Goal: Information Seeking & Learning: Learn about a topic

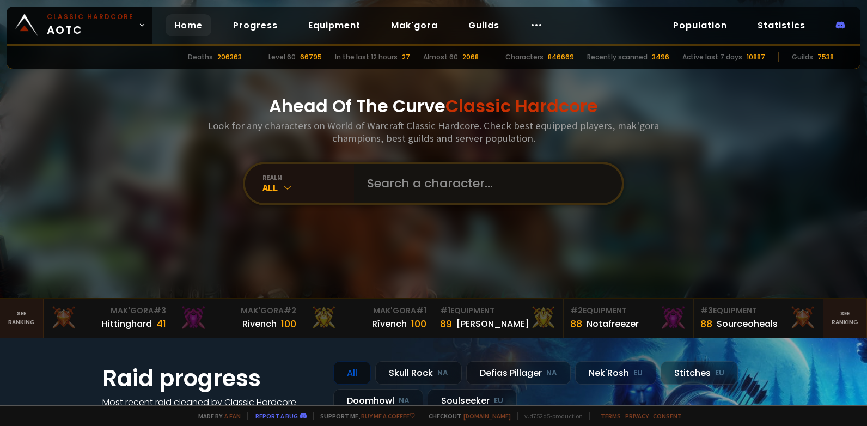
click at [510, 188] on input "text" at bounding box center [484, 183] width 248 height 39
click at [282, 190] on icon at bounding box center [287, 187] width 11 height 11
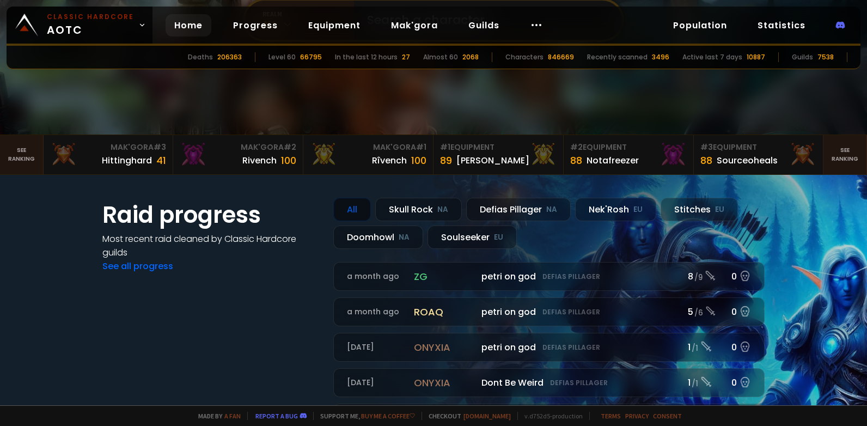
scroll to position [54, 0]
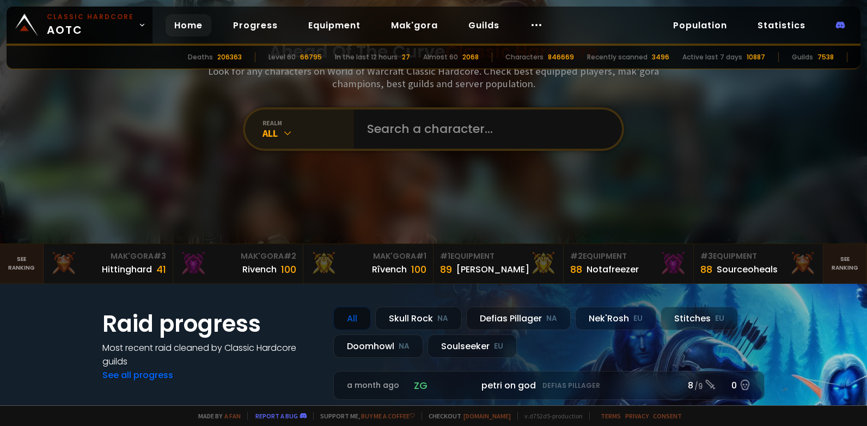
click at [286, 135] on icon at bounding box center [287, 132] width 11 height 11
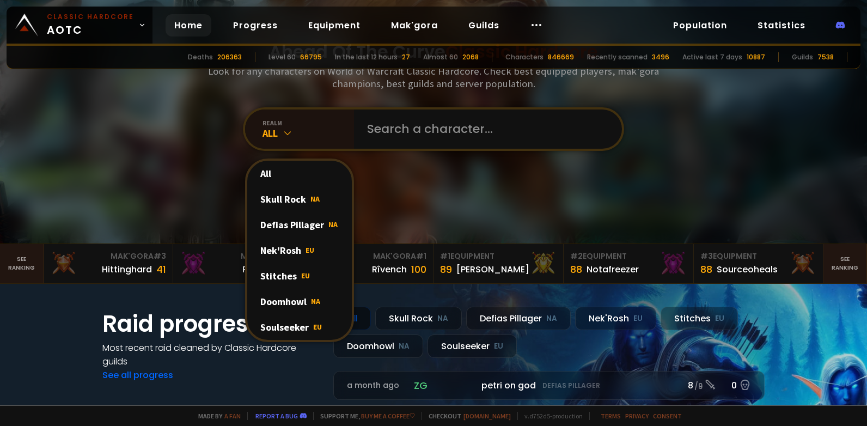
click at [305, 322] on div "Soulseeker EU" at bounding box center [299, 327] width 105 height 26
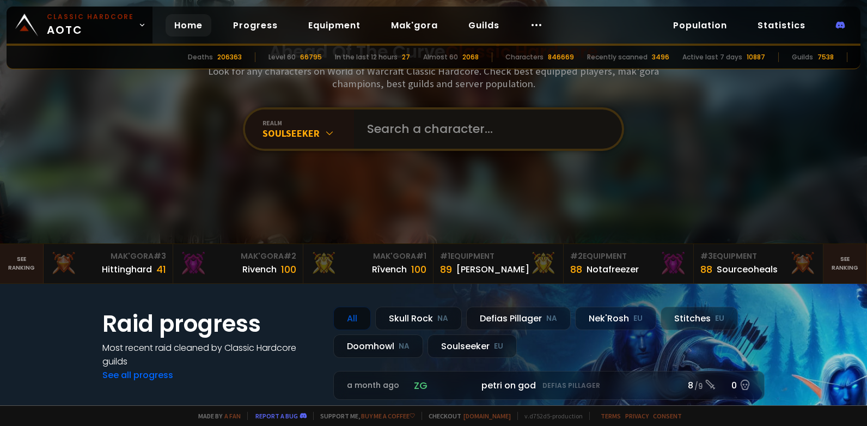
click at [427, 125] on input "text" at bounding box center [484, 128] width 248 height 39
type input "Ы"
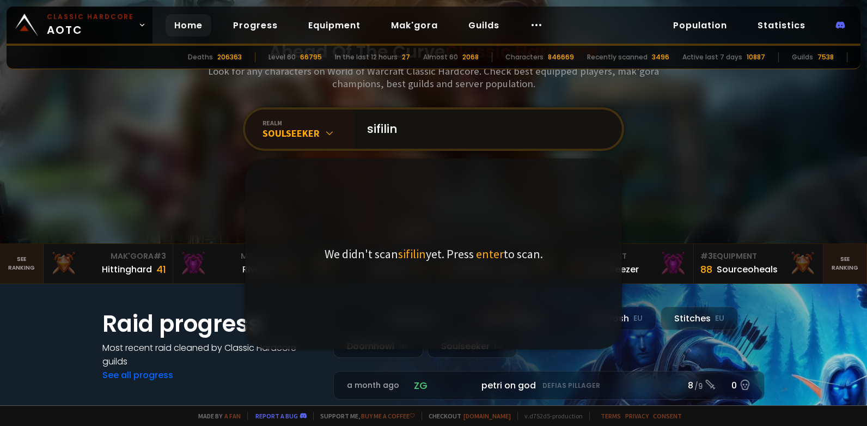
type input "sifilina"
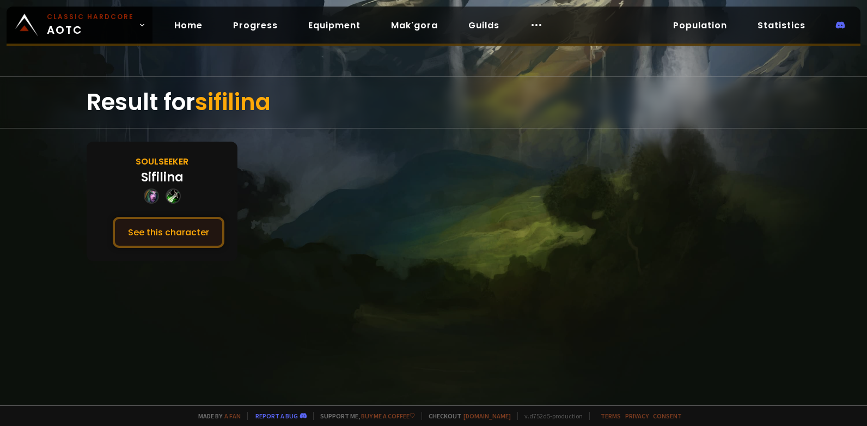
click at [196, 236] on button "See this character" at bounding box center [169, 232] width 112 height 31
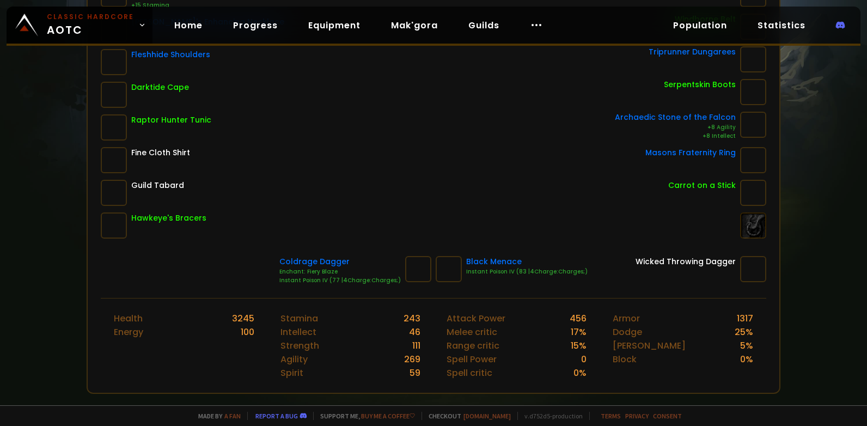
scroll to position [381, 0]
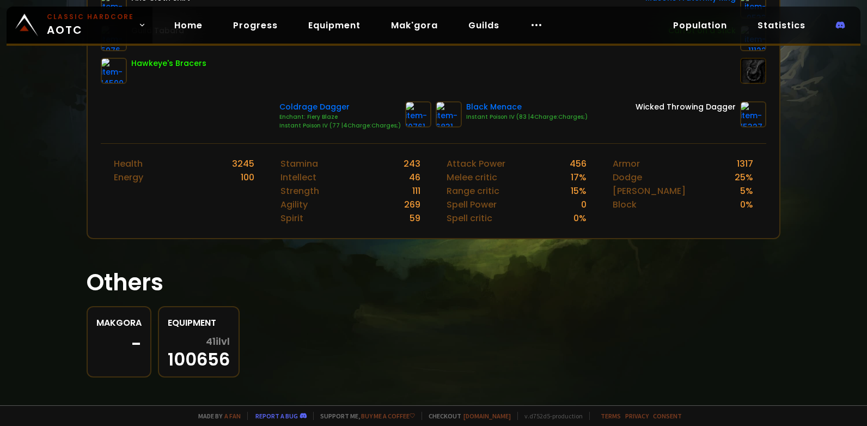
drag, startPoint x: 491, startPoint y: 281, endPoint x: 471, endPoint y: 255, distance: 33.4
click at [491, 281] on h1 "Others" at bounding box center [434, 282] width 694 height 34
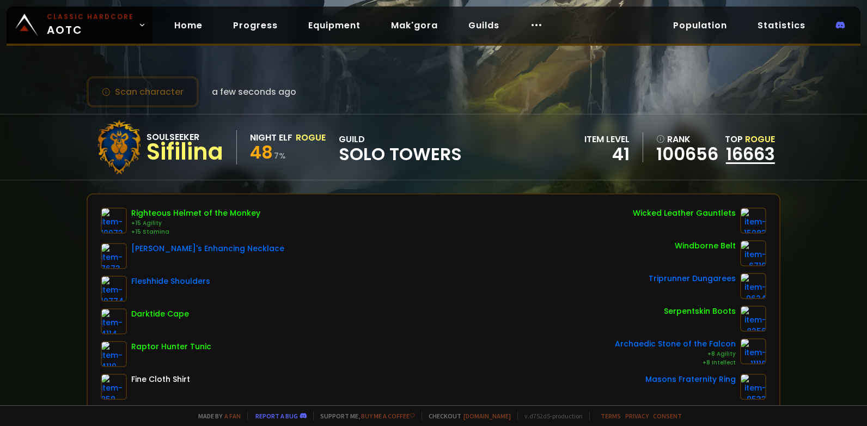
click at [742, 153] on link "16663" at bounding box center [750, 154] width 49 height 24
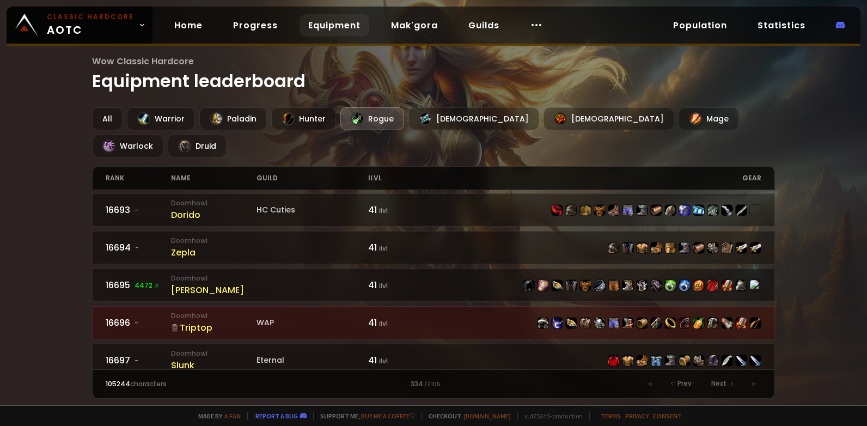
scroll to position [1676, 0]
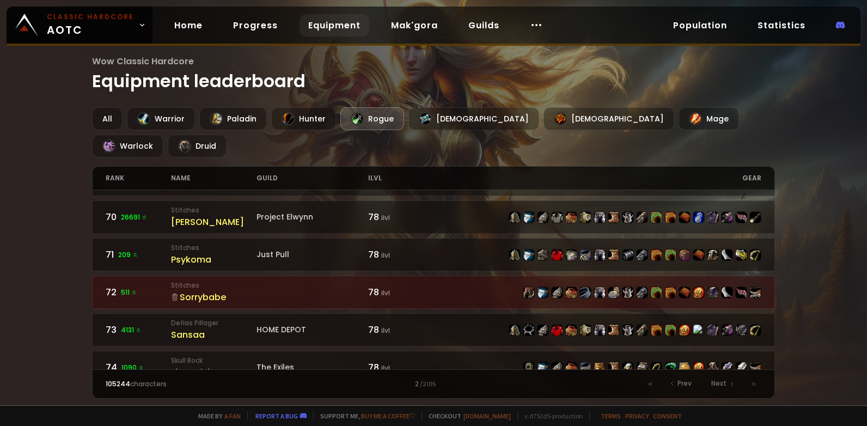
scroll to position [1089, 0]
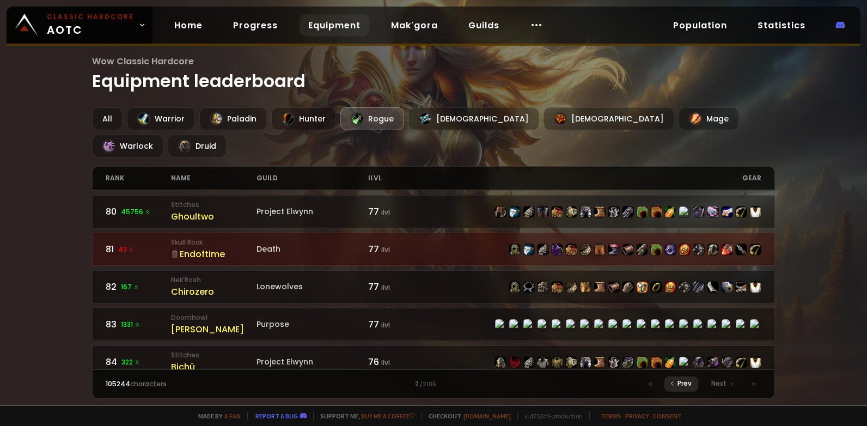
click at [682, 385] on span "Prev" at bounding box center [684, 383] width 14 height 10
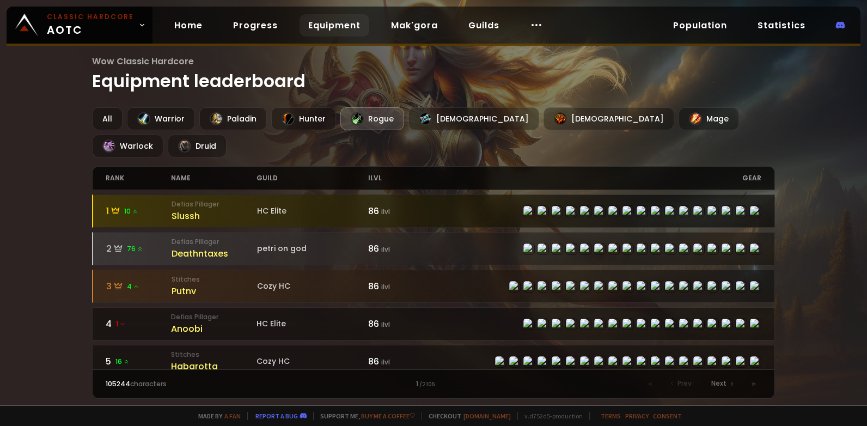
click at [472, 205] on div at bounding box center [597, 211] width 328 height 12
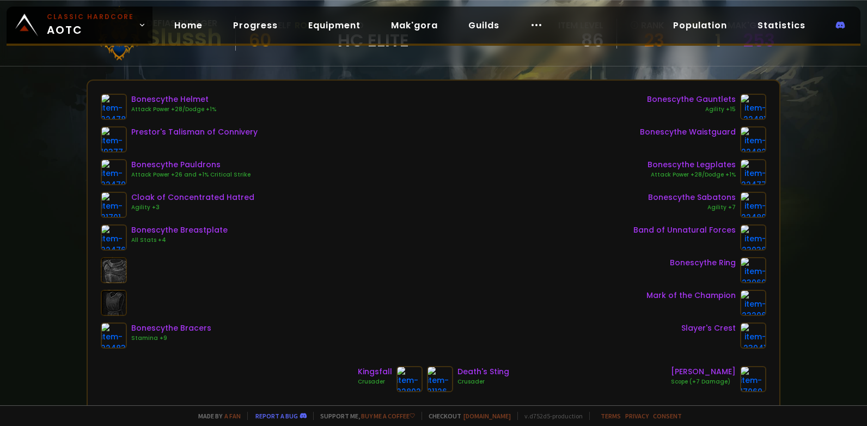
scroll to position [218, 0]
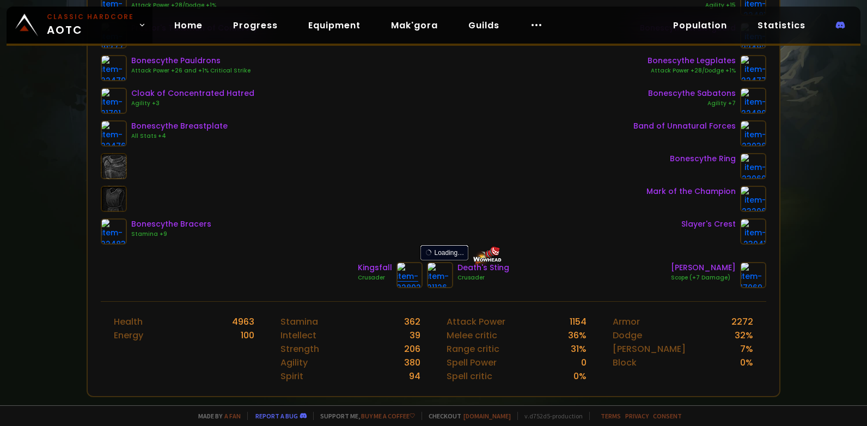
click at [403, 274] on img at bounding box center [409, 275] width 26 height 26
